Goal: Use online tool/utility: Use online tool/utility

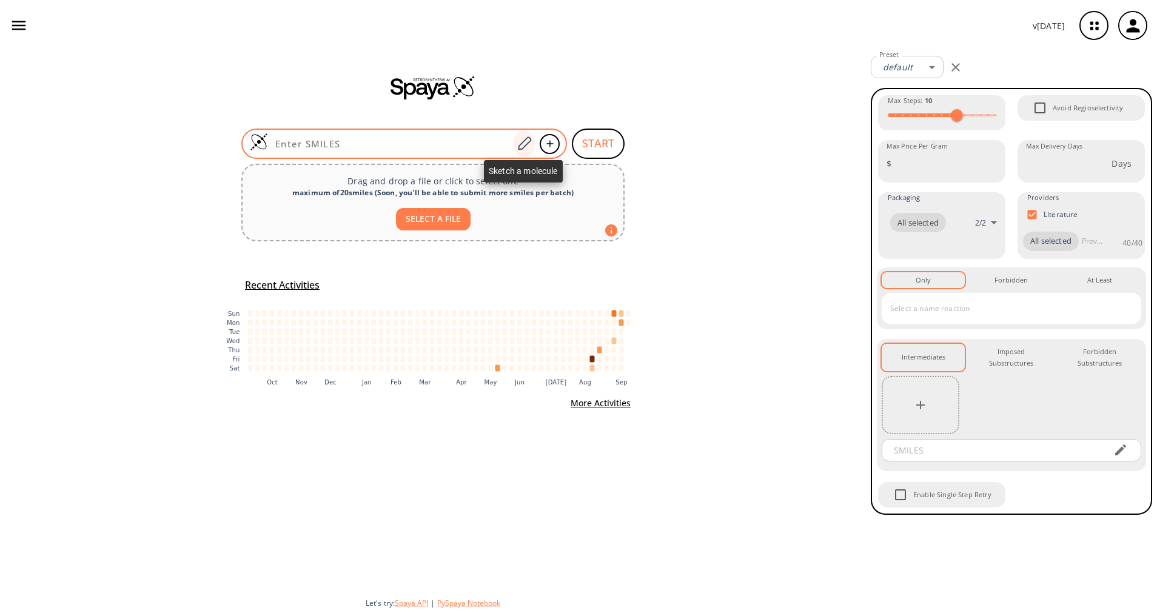
drag, startPoint x: 0, startPoint y: 0, endPoint x: 523, endPoint y: 138, distance: 541.0
click at [523, 138] on icon at bounding box center [524, 144] width 16 height 16
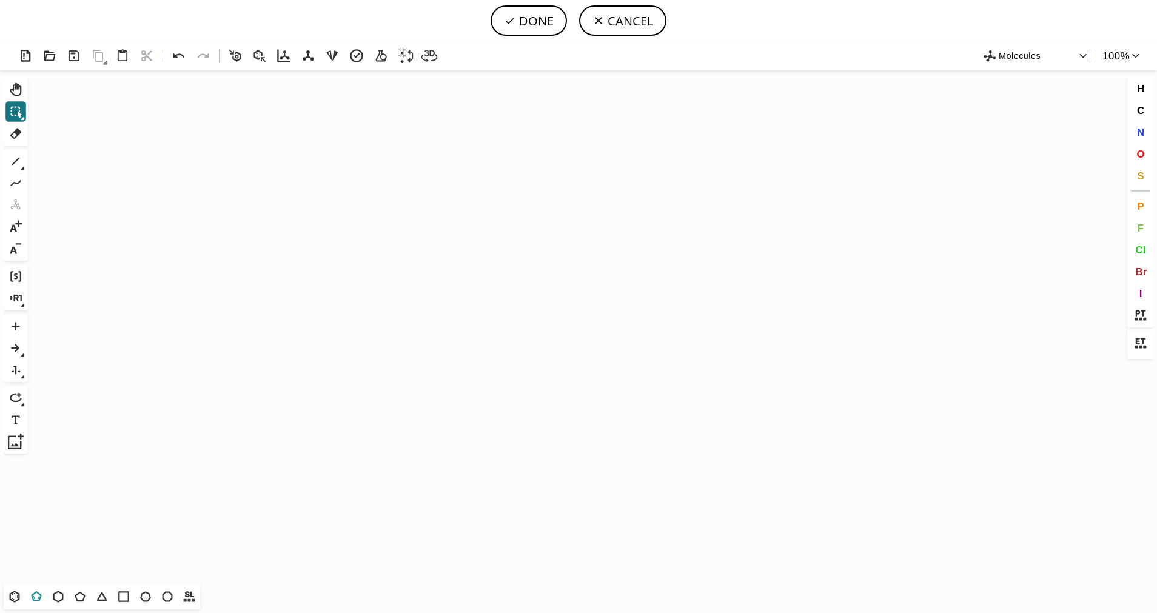
click at [35, 598] on icon at bounding box center [36, 597] width 16 height 16
drag, startPoint x: 472, startPoint y: 293, endPoint x: 392, endPoint y: 300, distance: 81.0
click at [392, 300] on icon "Created with [PERSON_NAME] 2.3.0" at bounding box center [578, 327] width 1091 height 514
click at [1141, 176] on span "S" at bounding box center [1140, 176] width 7 height 12
click at [473, 310] on tspan "S" at bounding box center [472, 310] width 5 height 9
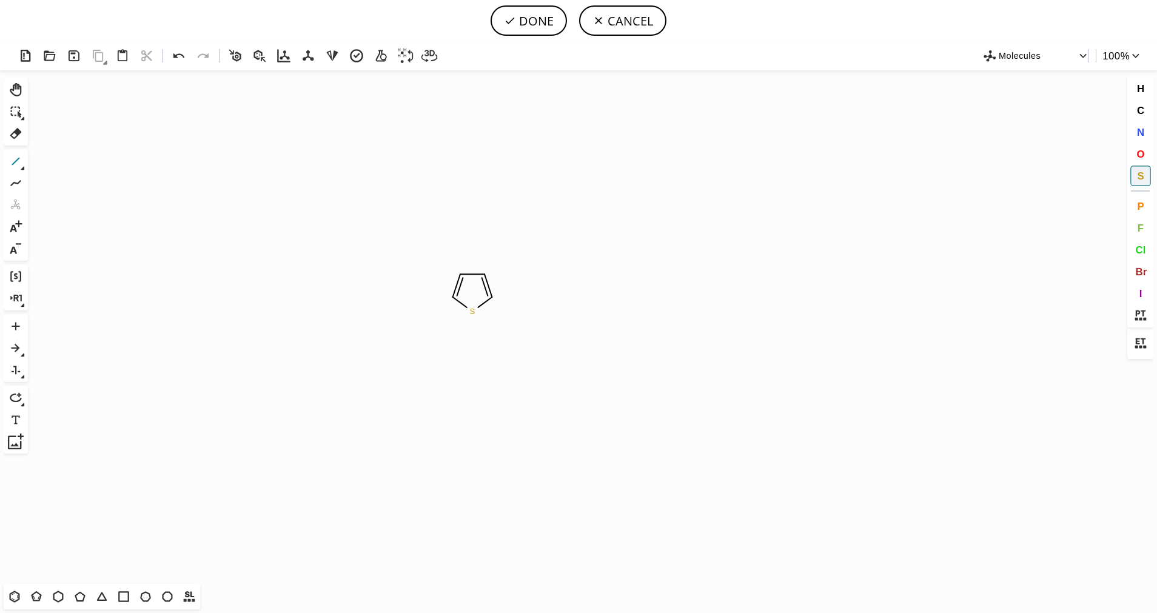
click at [19, 162] on icon at bounding box center [16, 161] width 16 height 16
click at [22, 167] on icon at bounding box center [23, 168] width 4 height 4
click at [60, 168] on icon at bounding box center [62, 161] width 13 height 13
drag, startPoint x: 1138, startPoint y: 154, endPoint x: 1011, endPoint y: 192, distance: 132.2
click at [1138, 153] on span "O" at bounding box center [1140, 154] width 8 height 12
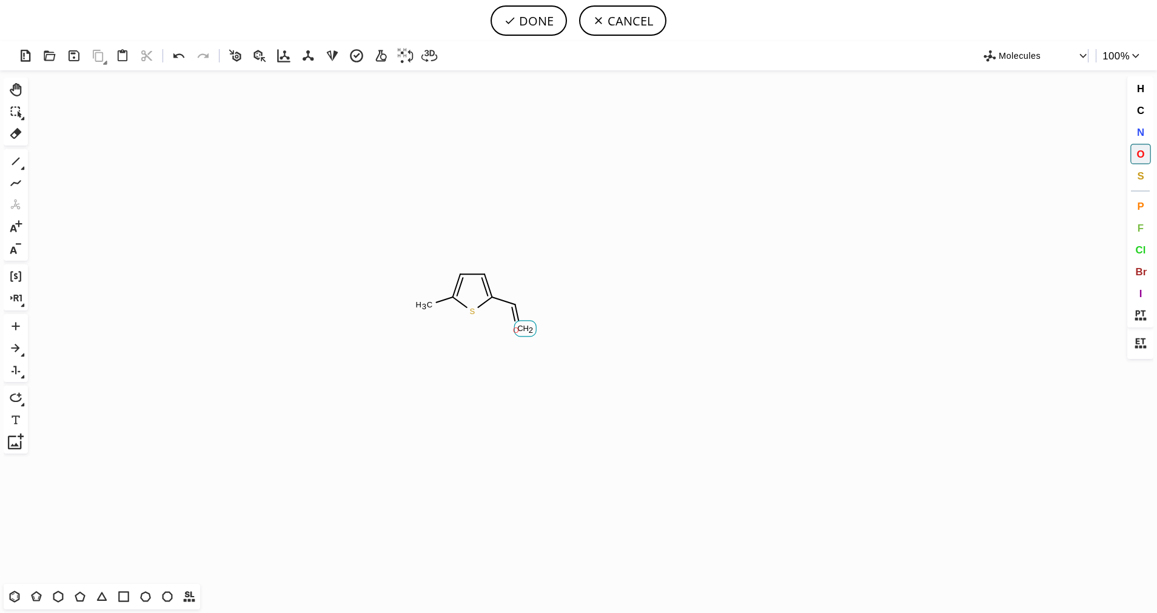
click at [516, 330] on tspan "O" at bounding box center [516, 330] width 6 height 9
click at [10, 160] on icon at bounding box center [16, 161] width 16 height 16
click at [1146, 156] on button "O" at bounding box center [1140, 154] width 21 height 21
click at [537, 290] on tspan "O" at bounding box center [537, 290] width 6 height 9
click at [15, 161] on icon at bounding box center [16, 161] width 16 height 16
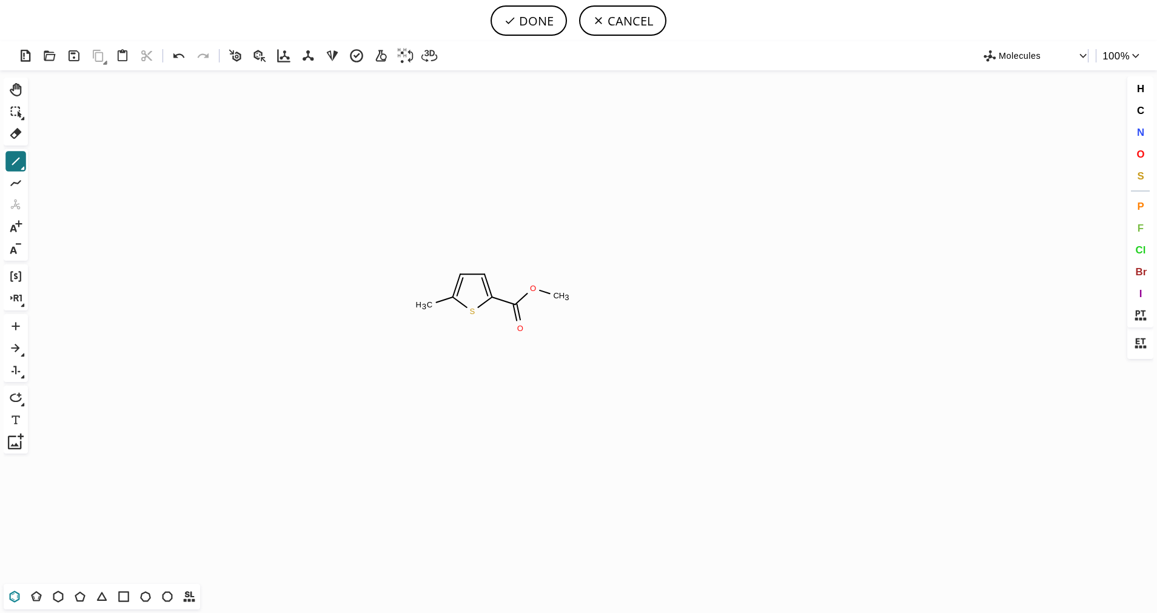
click at [8, 594] on icon at bounding box center [15, 597] width 16 height 16
click at [14, 165] on icon at bounding box center [16, 161] width 16 height 16
click at [1142, 136] on span "N" at bounding box center [1139, 132] width 7 height 12
click at [442, 343] on tspan "N" at bounding box center [443, 342] width 6 height 9
click at [1143, 112] on span "C" at bounding box center [1139, 110] width 7 height 12
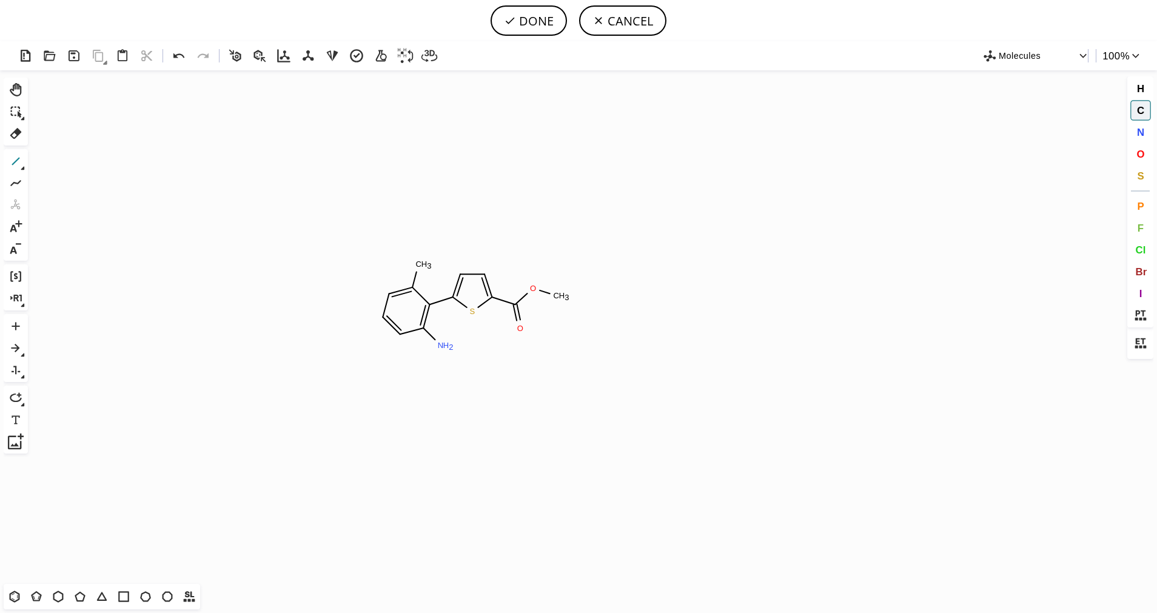
click at [12, 161] on icon at bounding box center [16, 161] width 16 height 16
click at [558, 13] on button "DONE" at bounding box center [528, 20] width 76 height 30
type input "S1C(C2C(C)=CC=CC=2NC)=CC=C1C(OC)=O"
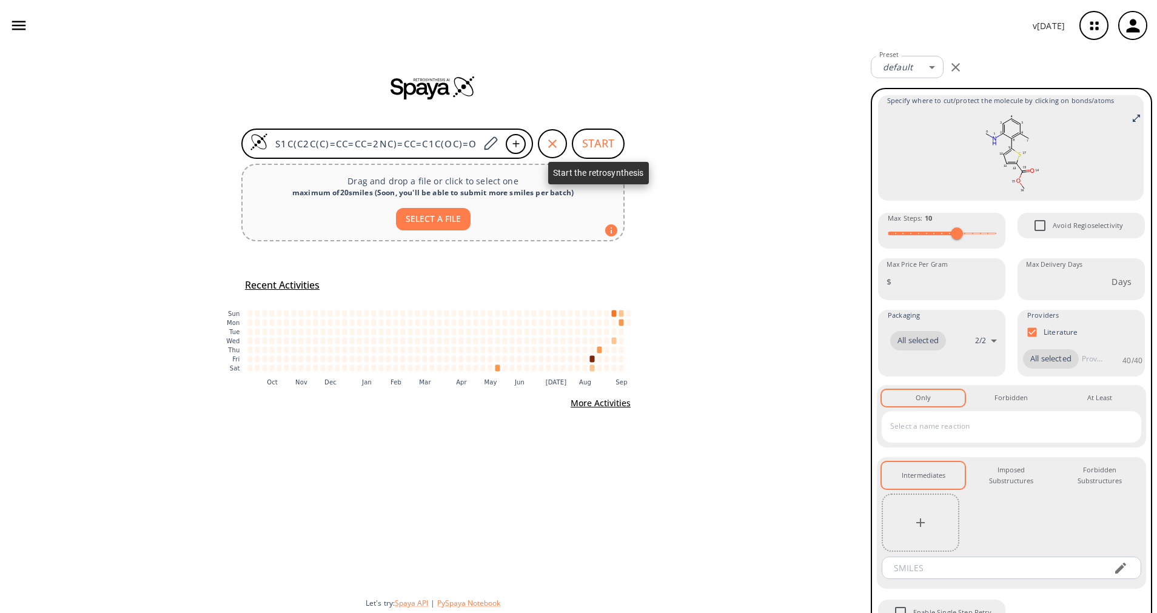
click at [594, 149] on button "START" at bounding box center [598, 144] width 53 height 30
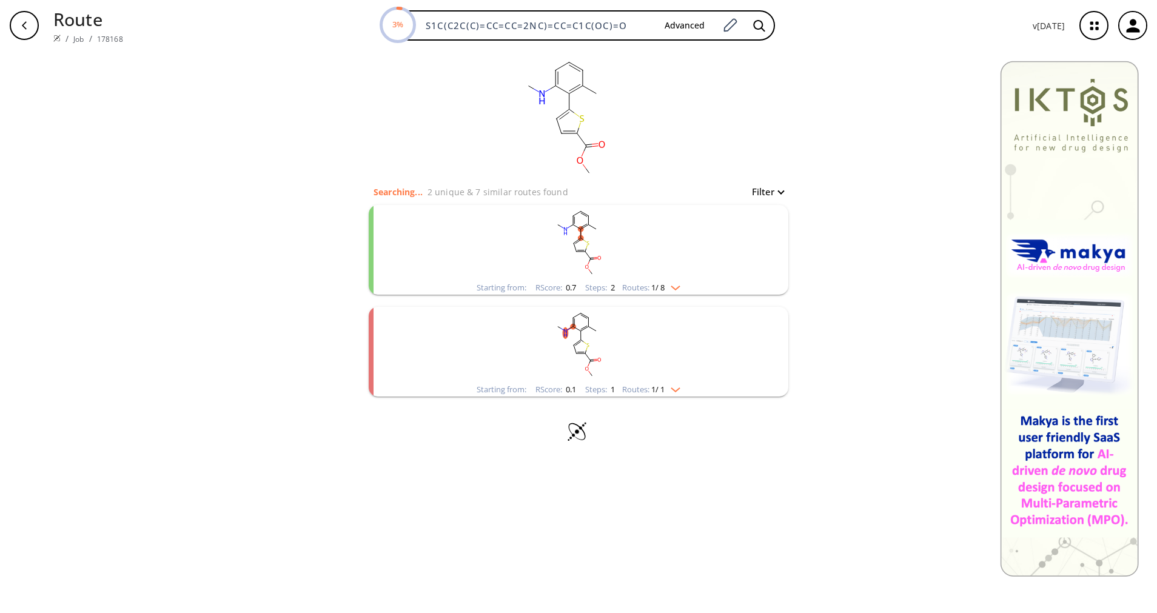
click at [658, 280] on rect "clusters" at bounding box center [578, 243] width 315 height 76
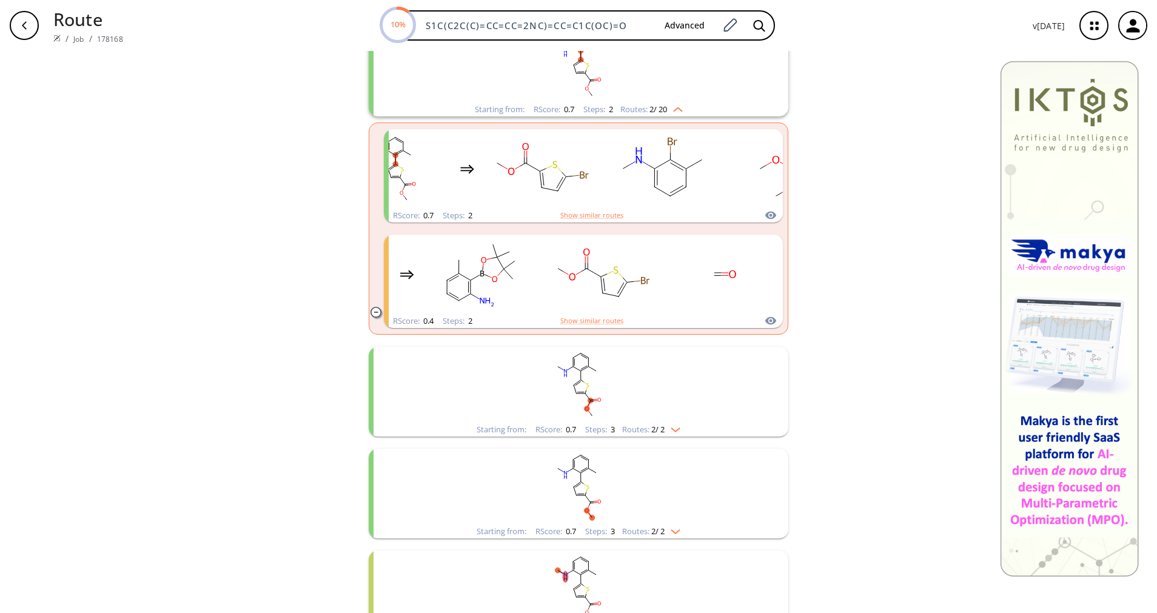
scroll to position [182, 0]
click at [668, 427] on img "clusters" at bounding box center [672, 424] width 16 height 10
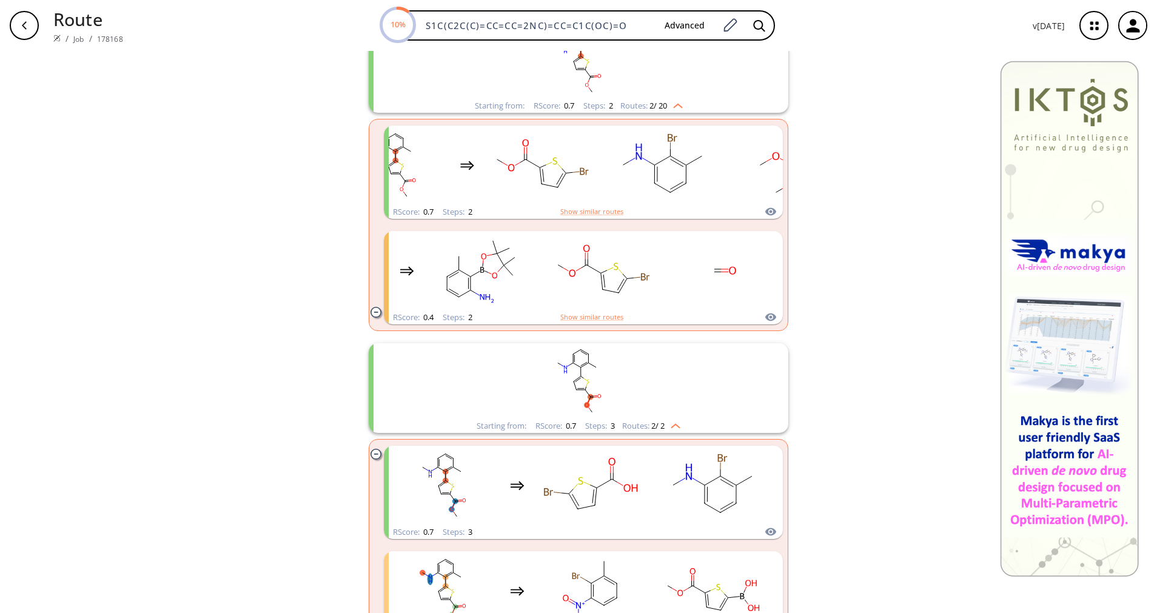
click at [668, 427] on img "clusters" at bounding box center [672, 424] width 16 height 10
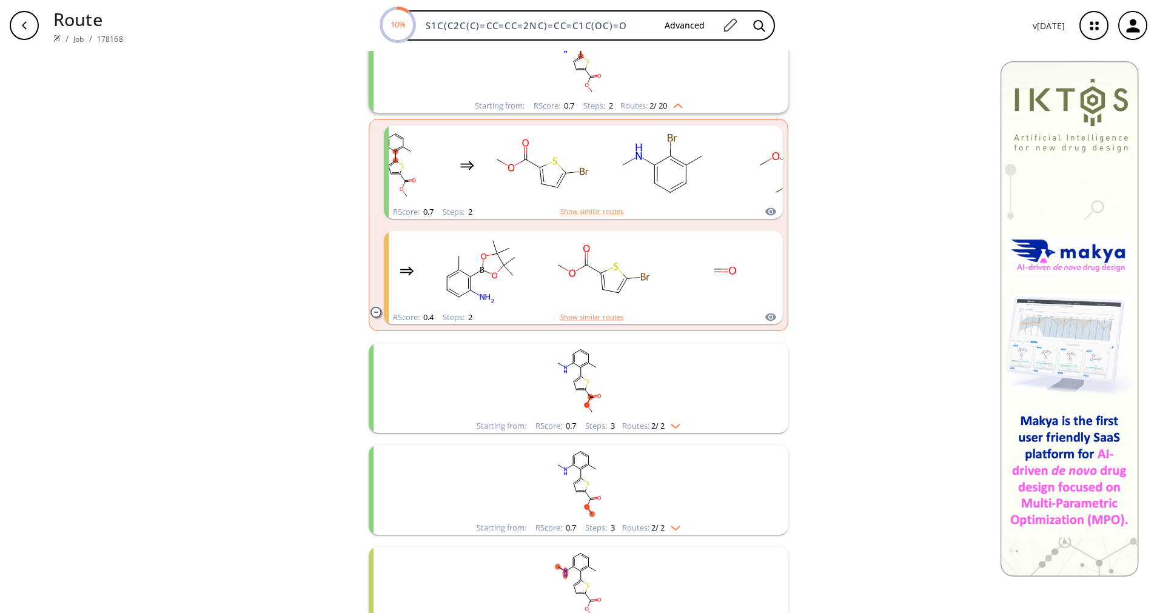
click at [667, 418] on rect "clusters" at bounding box center [578, 381] width 315 height 76
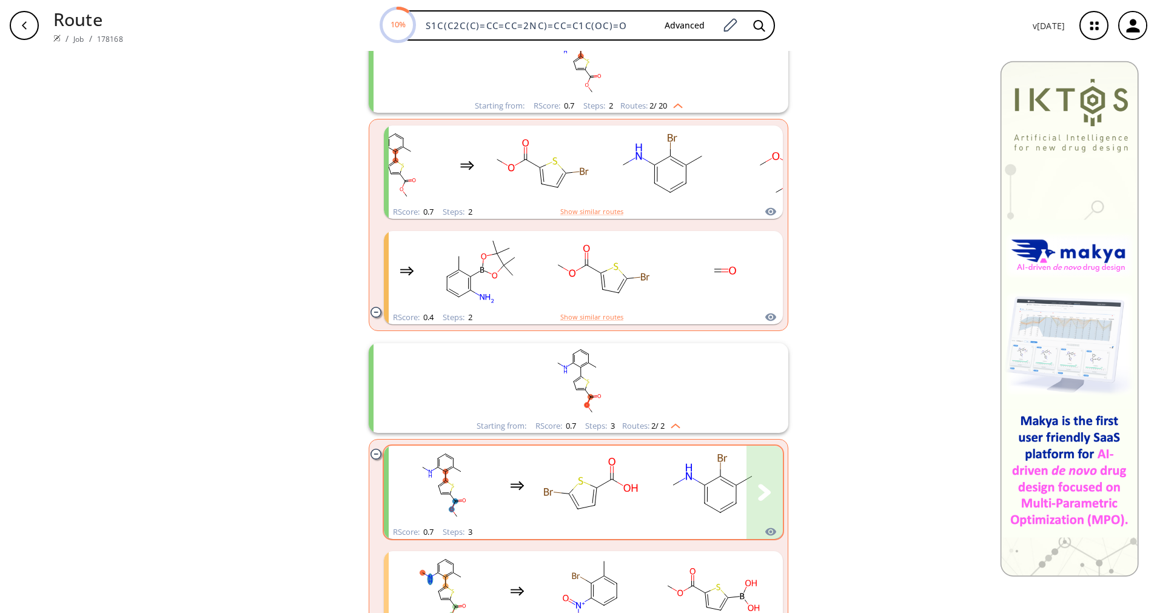
click at [667, 473] on rect "clusters" at bounding box center [712, 485] width 109 height 76
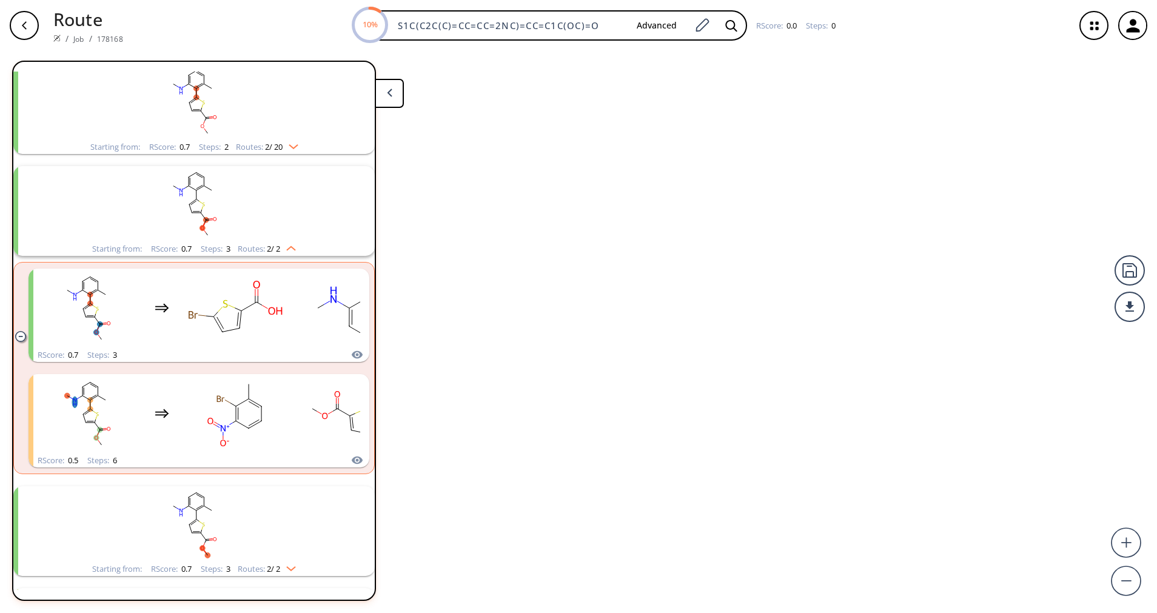
scroll to position [130, 0]
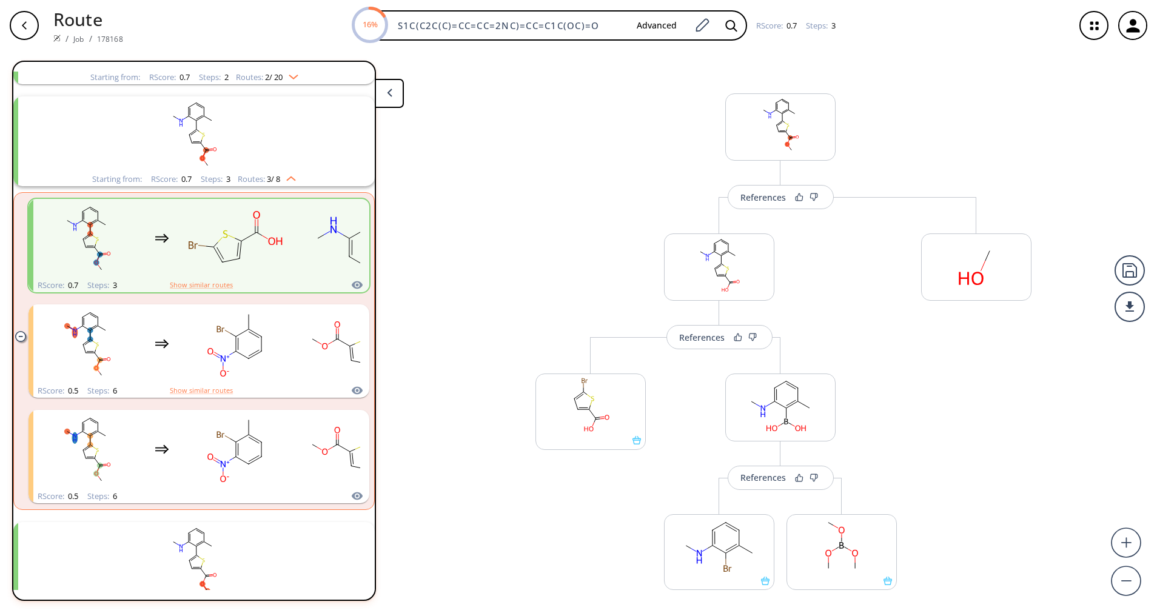
click at [720, 351] on div "More routes from here References More routes from here More routes from here" at bounding box center [780, 487] width 257 height 301
click at [715, 345] on button "References" at bounding box center [719, 337] width 106 height 24
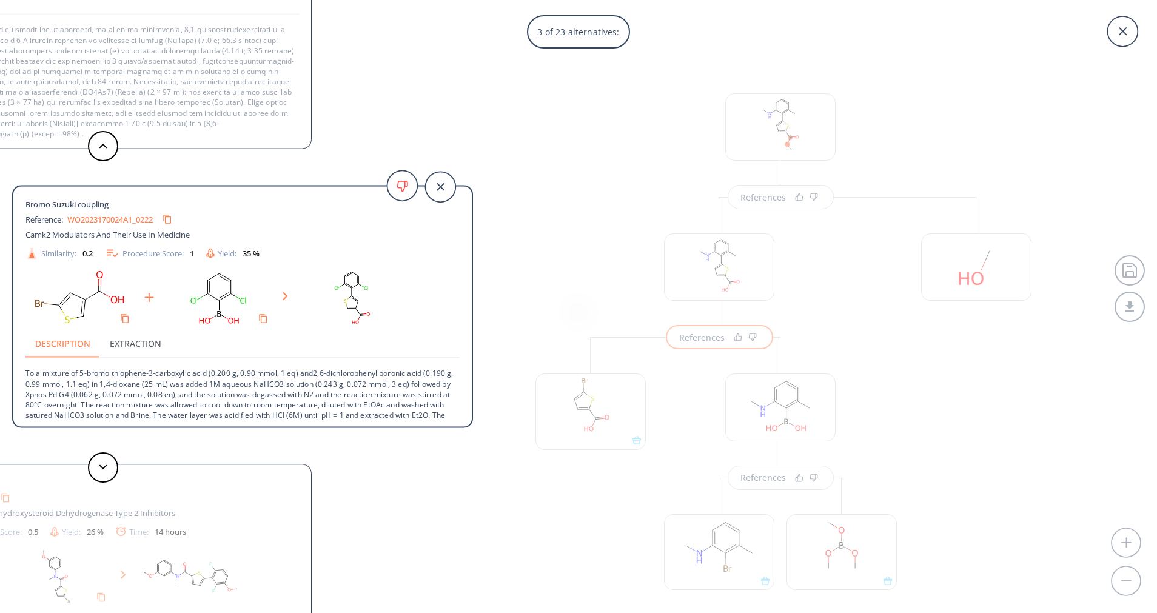
scroll to position [33, 0]
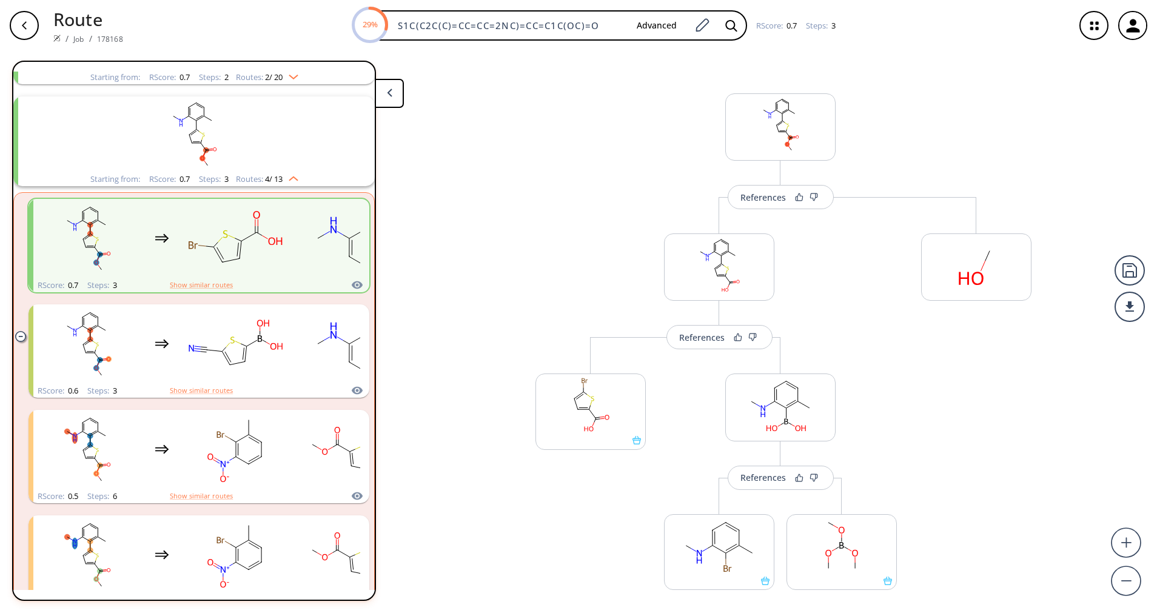
scroll to position [84, 0]
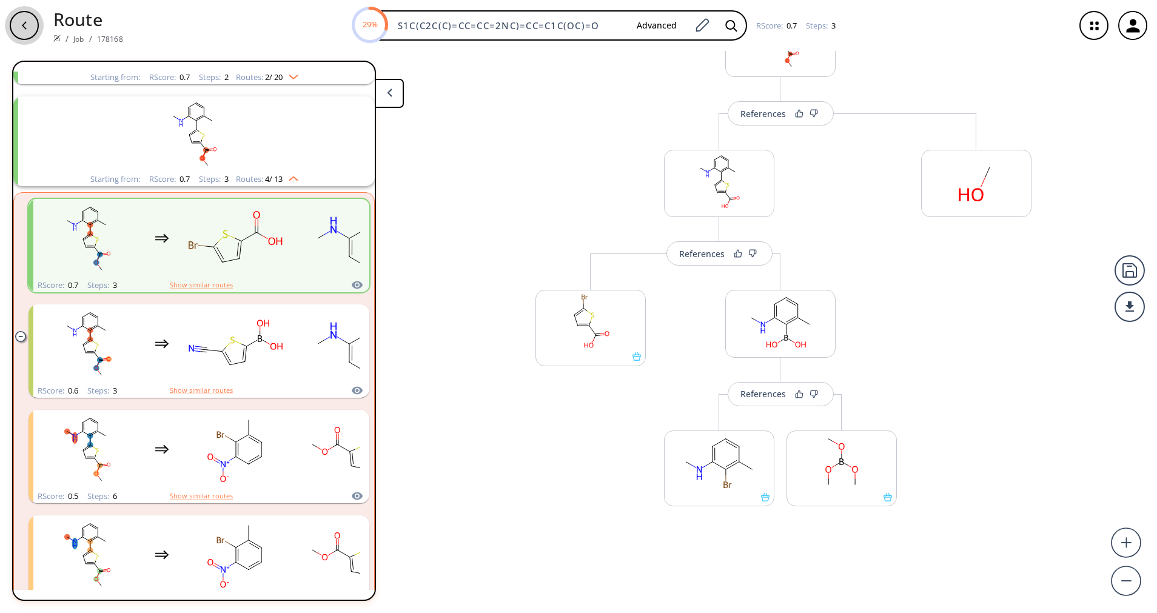
click at [9, 30] on button "button" at bounding box center [24, 25] width 39 height 39
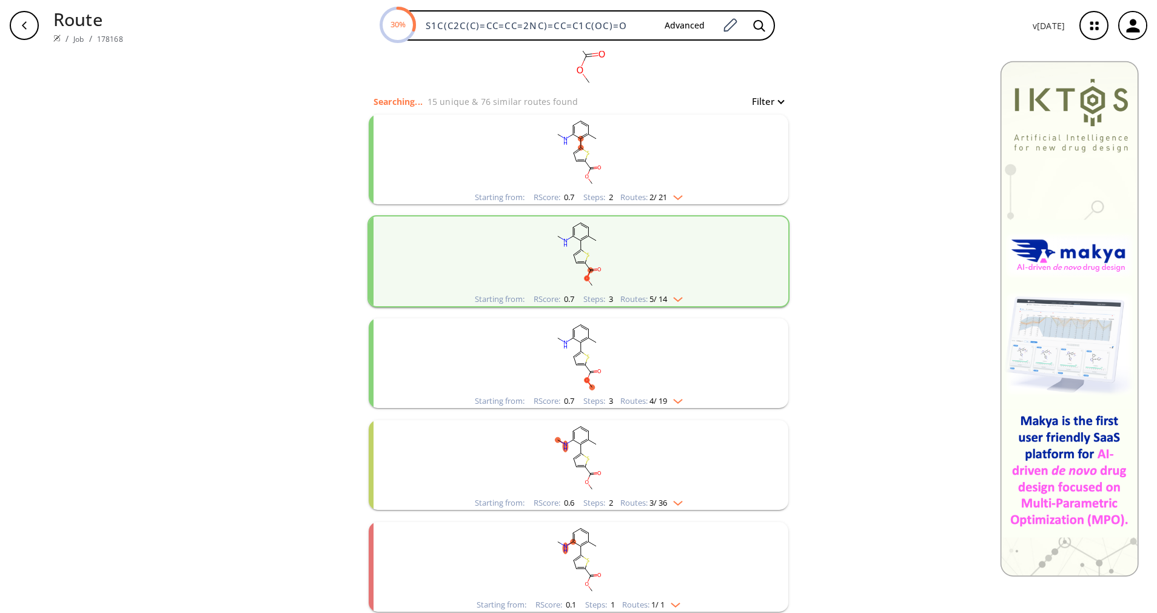
scroll to position [156, 0]
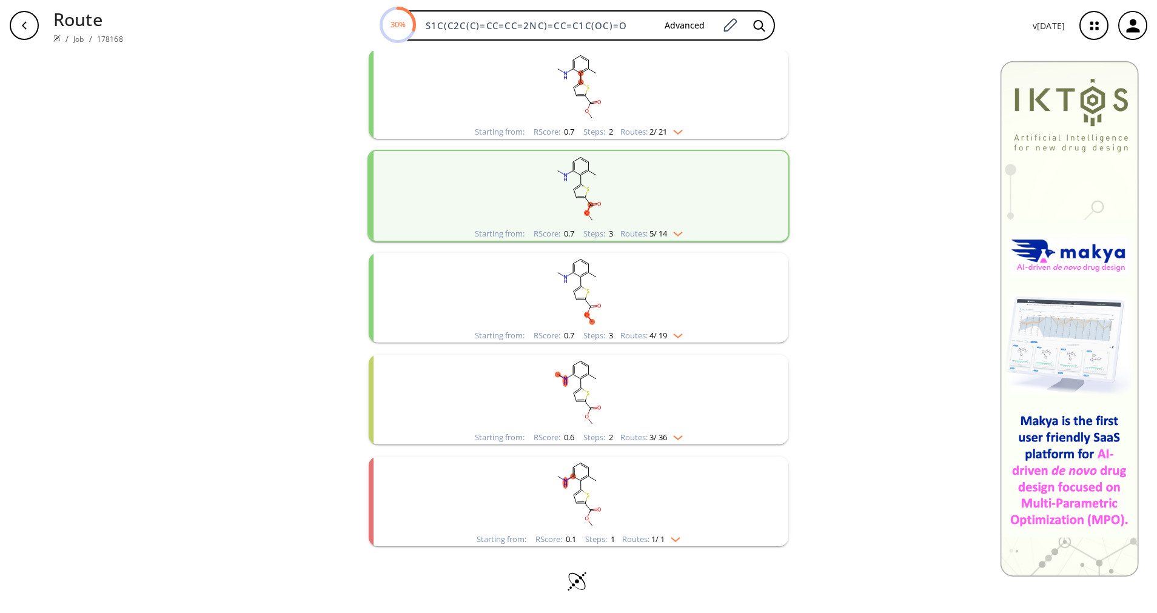
click at [662, 435] on span "3 / 36" at bounding box center [658, 437] width 18 height 8
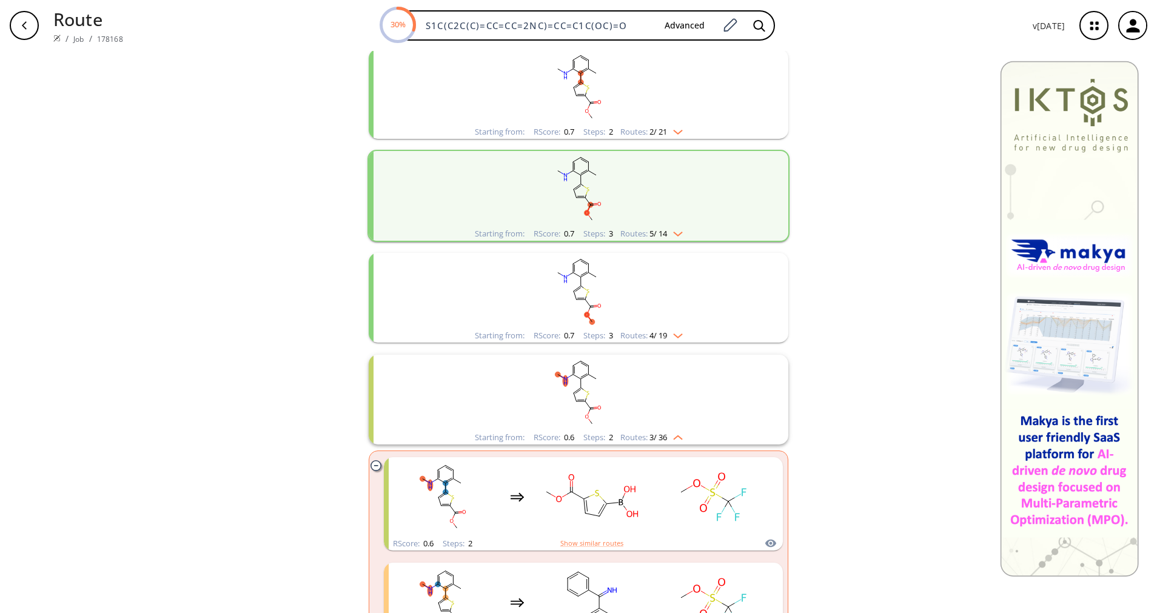
click at [661, 339] on span "4 / 19" at bounding box center [658, 336] width 18 height 8
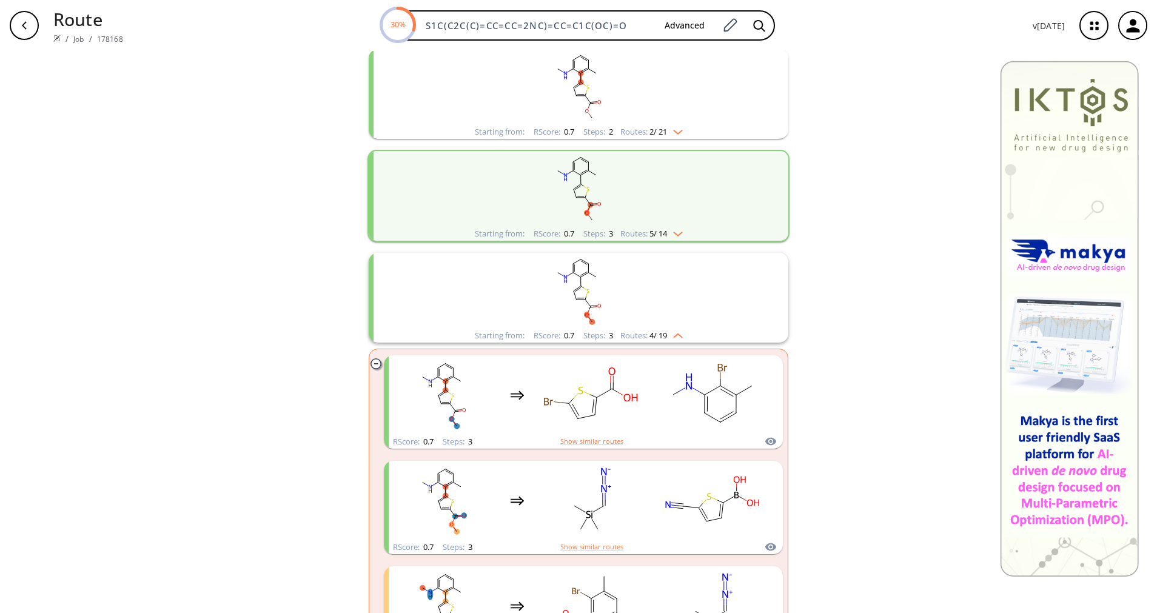
click at [661, 221] on rect "clusters" at bounding box center [578, 189] width 315 height 76
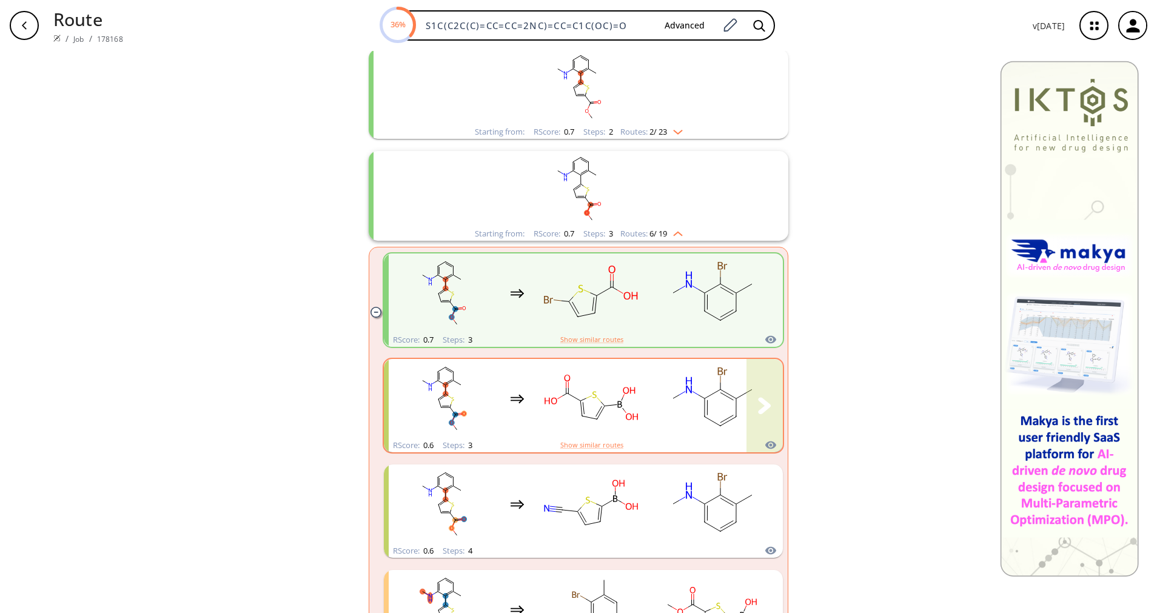
click at [658, 405] on rect "clusters" at bounding box center [712, 399] width 109 height 76
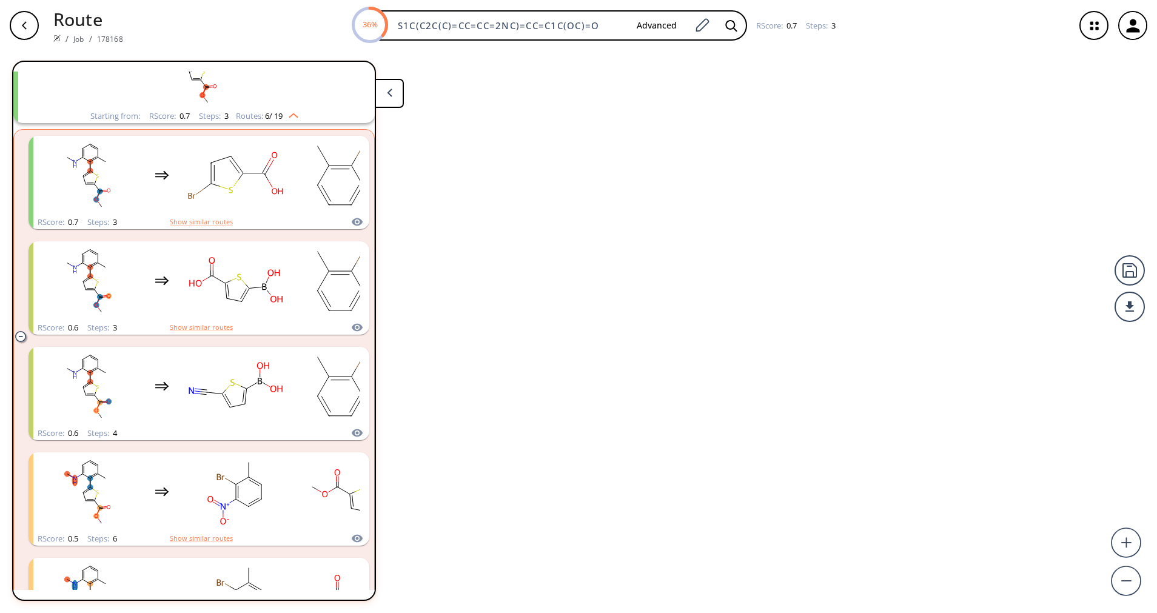
scroll to position [232, 0]
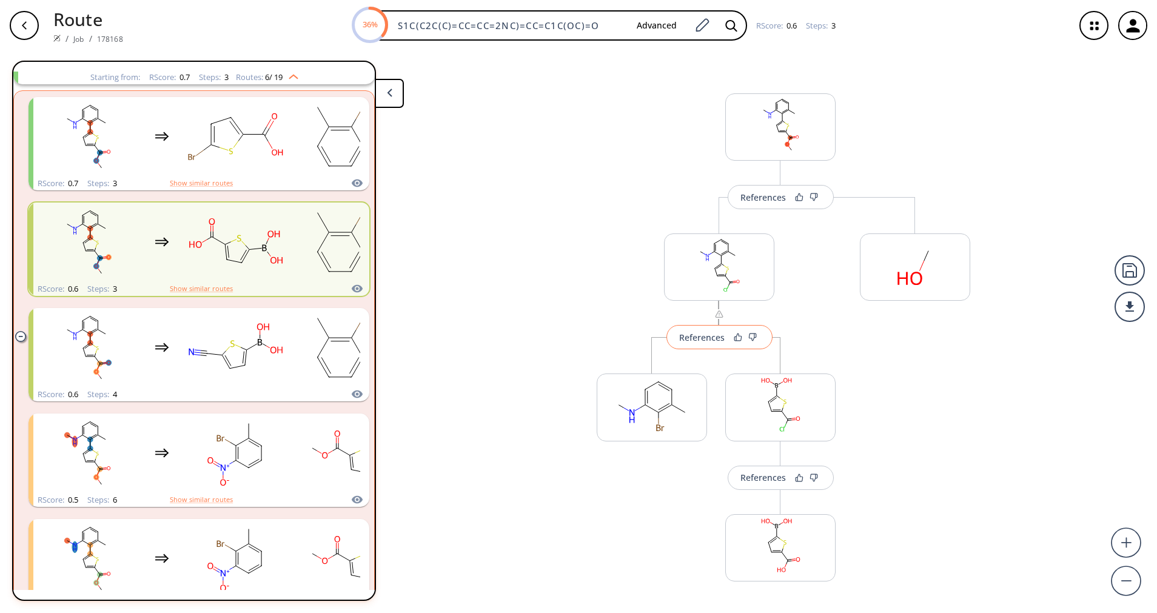
click at [697, 340] on div "References" at bounding box center [701, 337] width 45 height 8
